Goal: Information Seeking & Learning: Learn about a topic

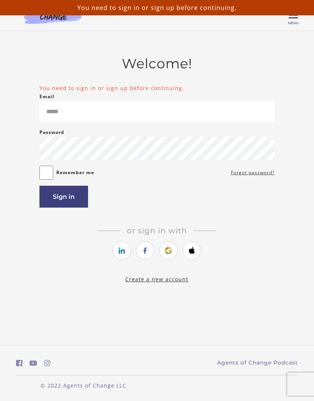
click at [163, 253] on link "https://courses.thinkific.com/users/auth/google?ss%5Breferral%5D=&ss%5Buser_ret…" at bounding box center [169, 250] width 18 height 18
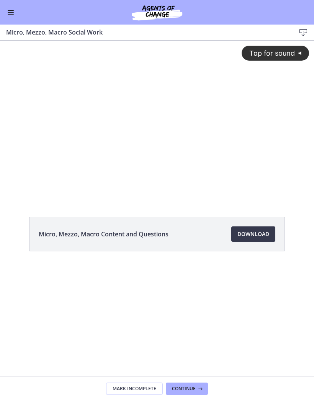
click at [114, 125] on div "Tap for sound @keyframes VOLUME_SMALL_WAVE_FLASH { 0% { opacity: 0; } 33% { opa…" at bounding box center [157, 113] width 314 height 145
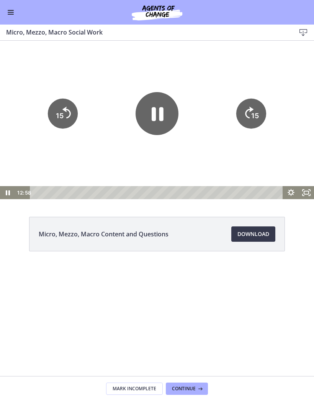
click at [144, 123] on icon "Pause" at bounding box center [157, 113] width 43 height 43
click at [10, 12] on span "Enable menu" at bounding box center [11, 12] width 6 height 1
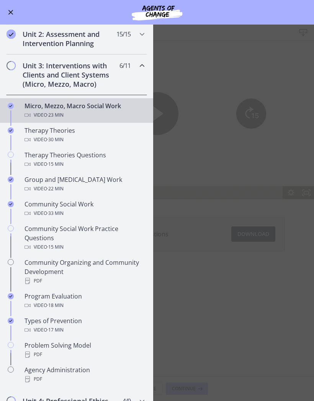
scroll to position [219, 0]
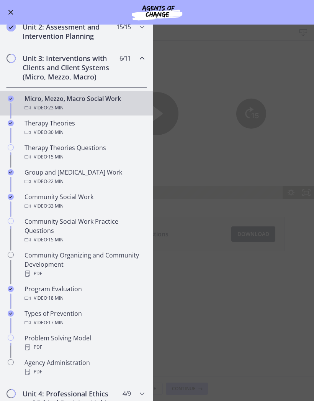
click at [48, 202] on span "· 33 min" at bounding box center [55, 205] width 16 height 9
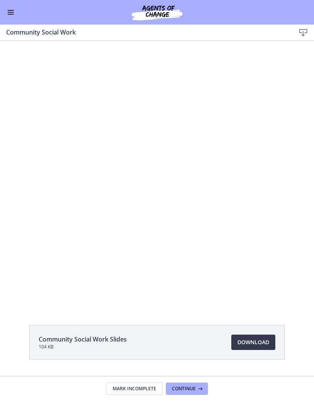
click at [132, 151] on div "Tap for sound @keyframes VOLUME_SMALL_WAVE_FLASH { 0% { opacity: 0; } 33% { opa…" at bounding box center [157, 174] width 314 height 177
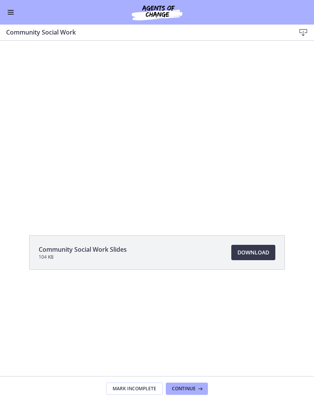
click at [120, 148] on div at bounding box center [157, 129] width 314 height 177
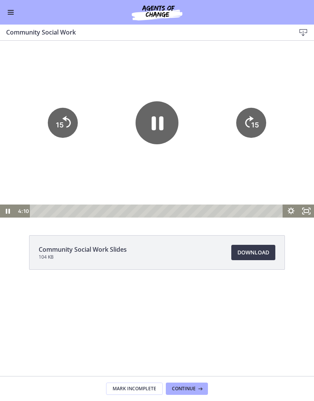
click at [11, 16] on button "Enable menu" at bounding box center [10, 12] width 9 height 9
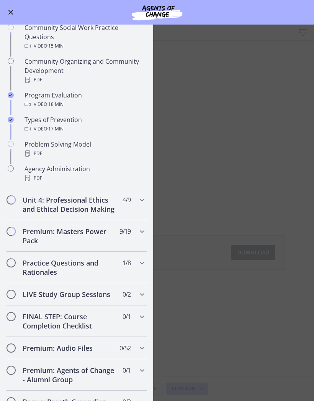
scroll to position [416, 0]
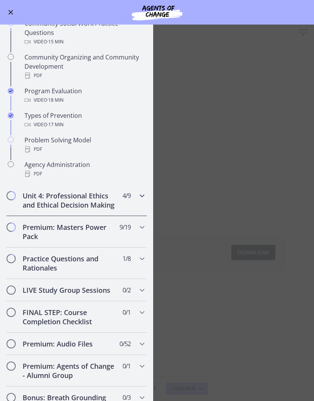
click at [43, 202] on h2 "Unit 4: Professional Ethics and Ethical Decision Making" at bounding box center [70, 200] width 94 height 18
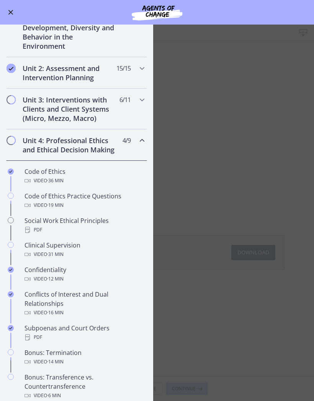
scroll to position [173, 0]
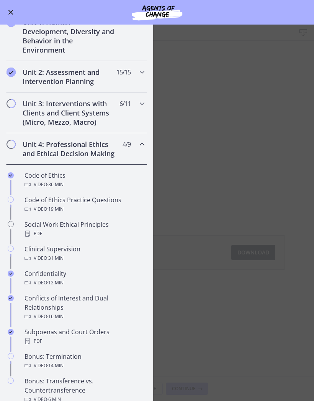
click at [37, 179] on div "Code of Ethics Video · 36 min" at bounding box center [85, 180] width 120 height 18
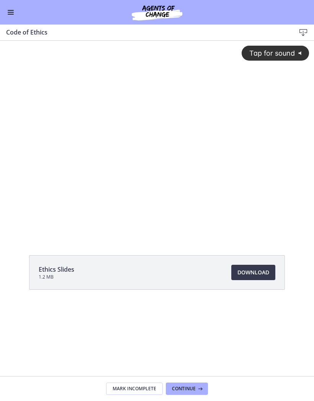
click at [67, 164] on div "Tap for sound @keyframes VOLUME_SMALL_WAVE_FLASH { 0% { opacity: 0; } 33% { opa…" at bounding box center [157, 133] width 314 height 184
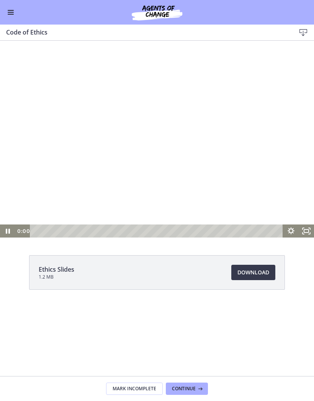
click at [302, 227] on icon "Fullscreen" at bounding box center [306, 230] width 15 height 13
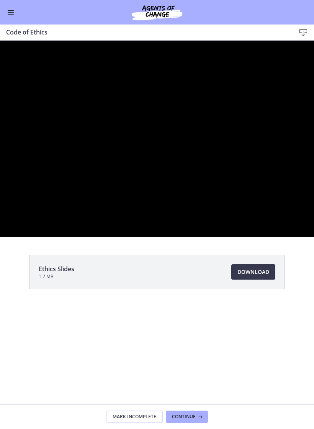
click at [117, 237] on div at bounding box center [157, 139] width 314 height 197
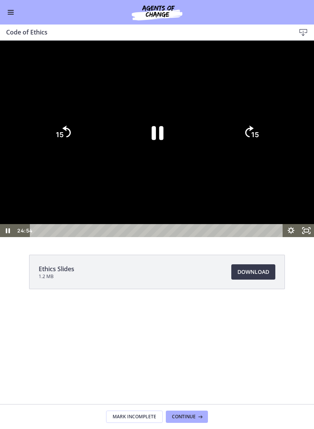
click at [149, 154] on icon "Pause" at bounding box center [157, 132] width 43 height 43
click at [155, 140] on icon "Play Video" at bounding box center [157, 132] width 11 height 15
click at [301, 237] on icon "Unfullscreen" at bounding box center [306, 230] width 15 height 13
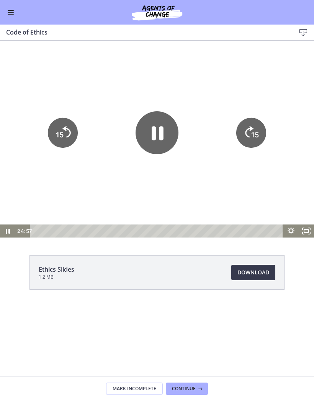
click at [306, 236] on icon "Fullscreen" at bounding box center [306, 230] width 15 height 13
